Goal: Task Accomplishment & Management: Use online tool/utility

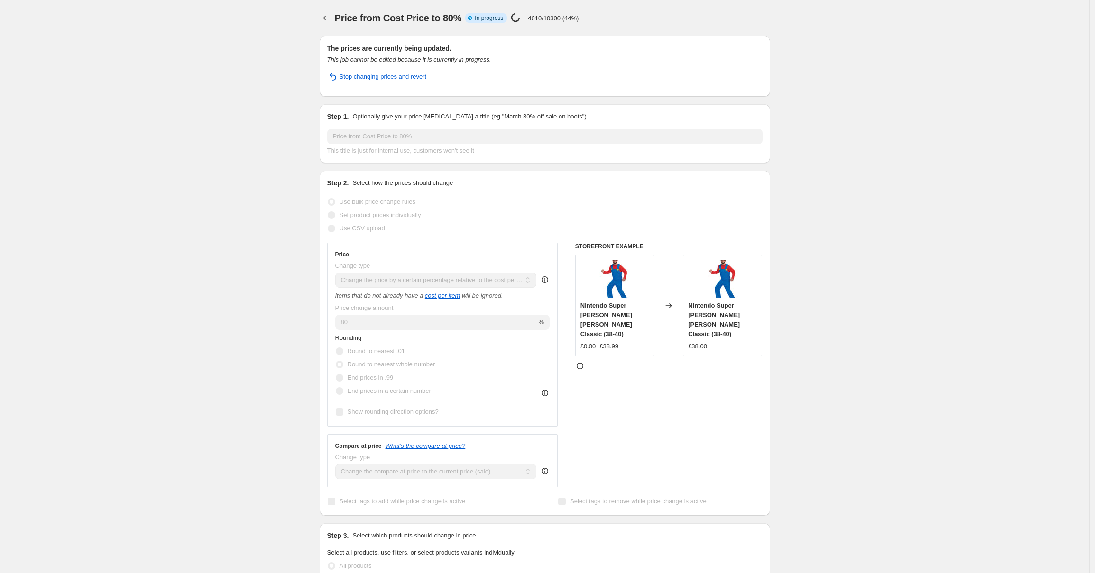
select select "pc"
